Goal: Task Accomplishment & Management: Manage account settings

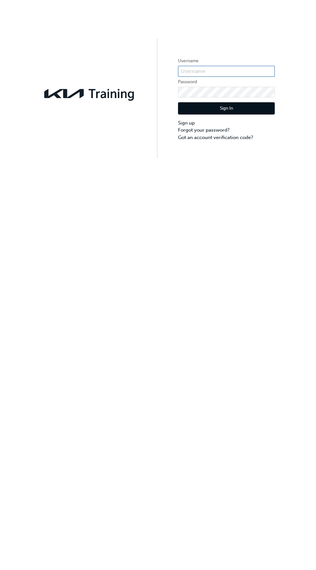
click at [235, 72] on input "text" at bounding box center [226, 71] width 97 height 11
click at [231, 71] on input "text" at bounding box center [226, 71] width 97 height 11
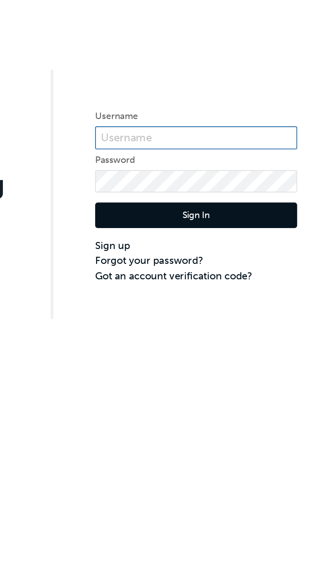
type input "KAU83171D4"
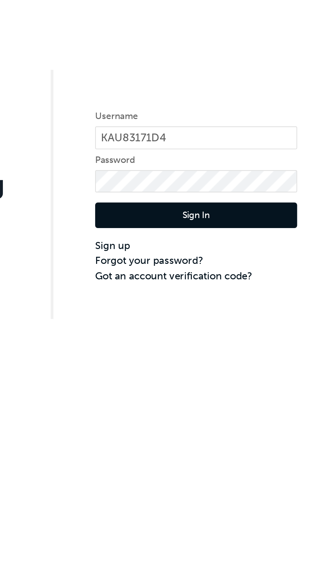
click at [190, 109] on button "Sign In" at bounding box center [226, 108] width 97 height 12
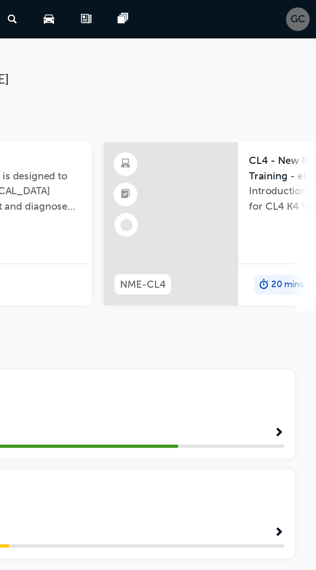
click at [302, 10] on div "GC" at bounding box center [307, 9] width 11 height 11
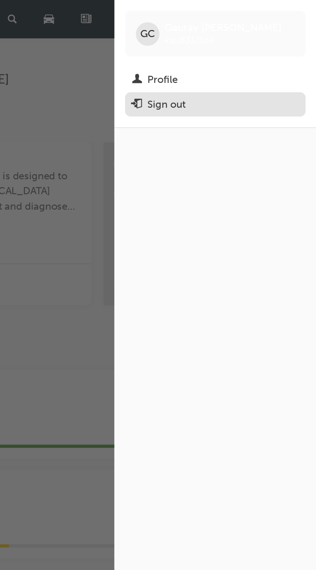
click at [248, 55] on button "Sign out" at bounding box center [267, 50] width 86 height 12
